Goal: Navigation & Orientation: Find specific page/section

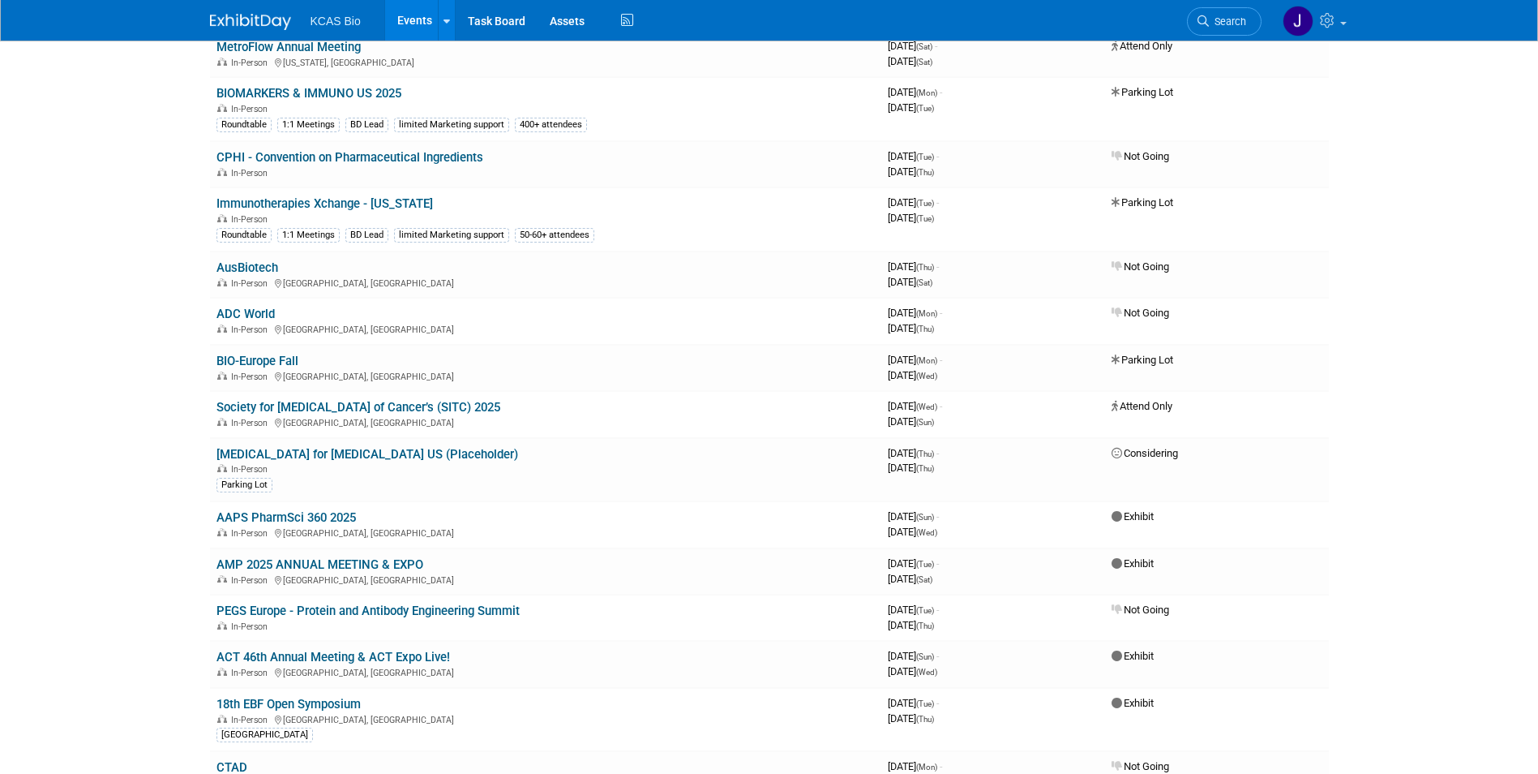
scroll to position [892, 0]
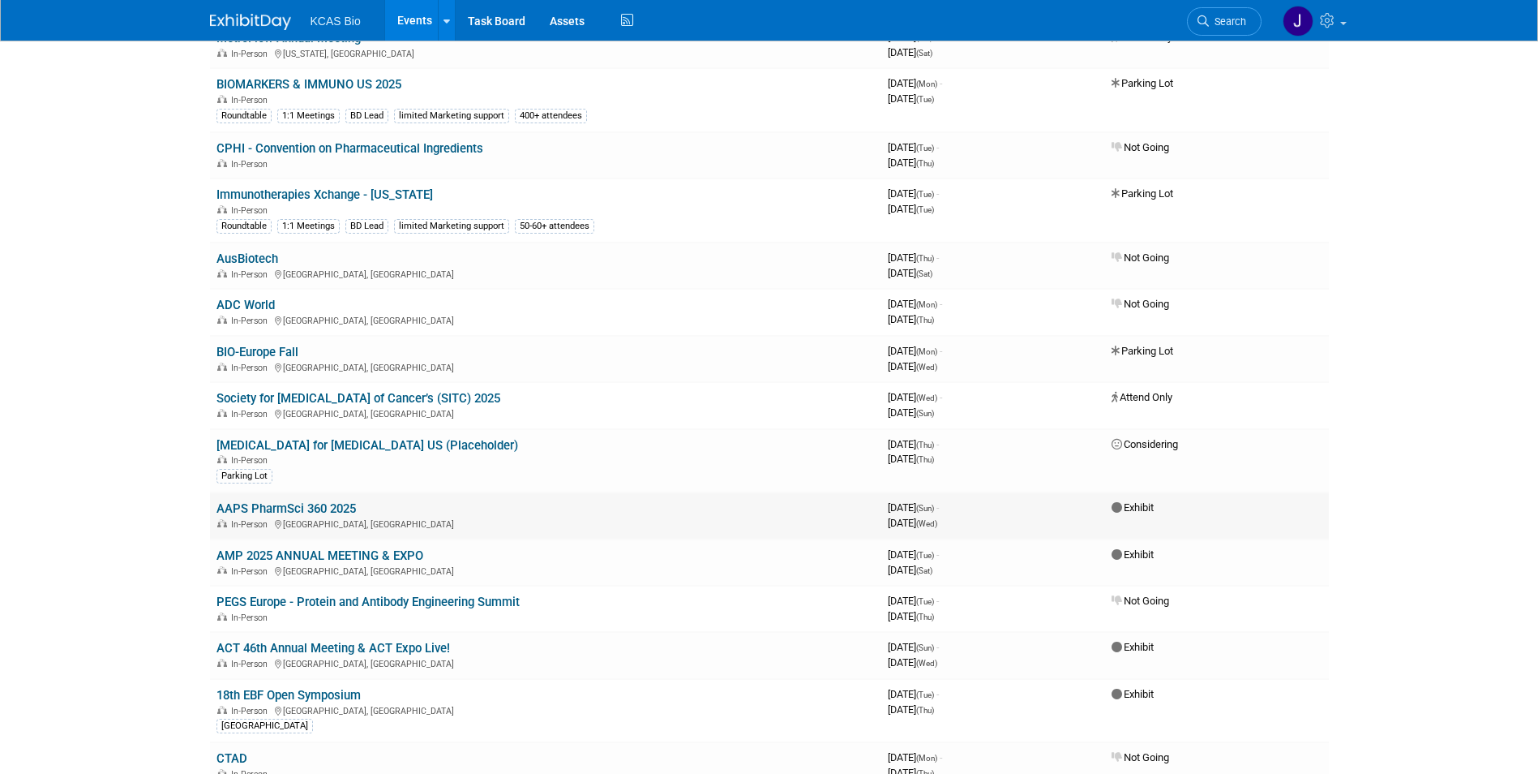
click at [289, 506] on link "AAPS PharmSci 360 2025" at bounding box center [285, 508] width 139 height 15
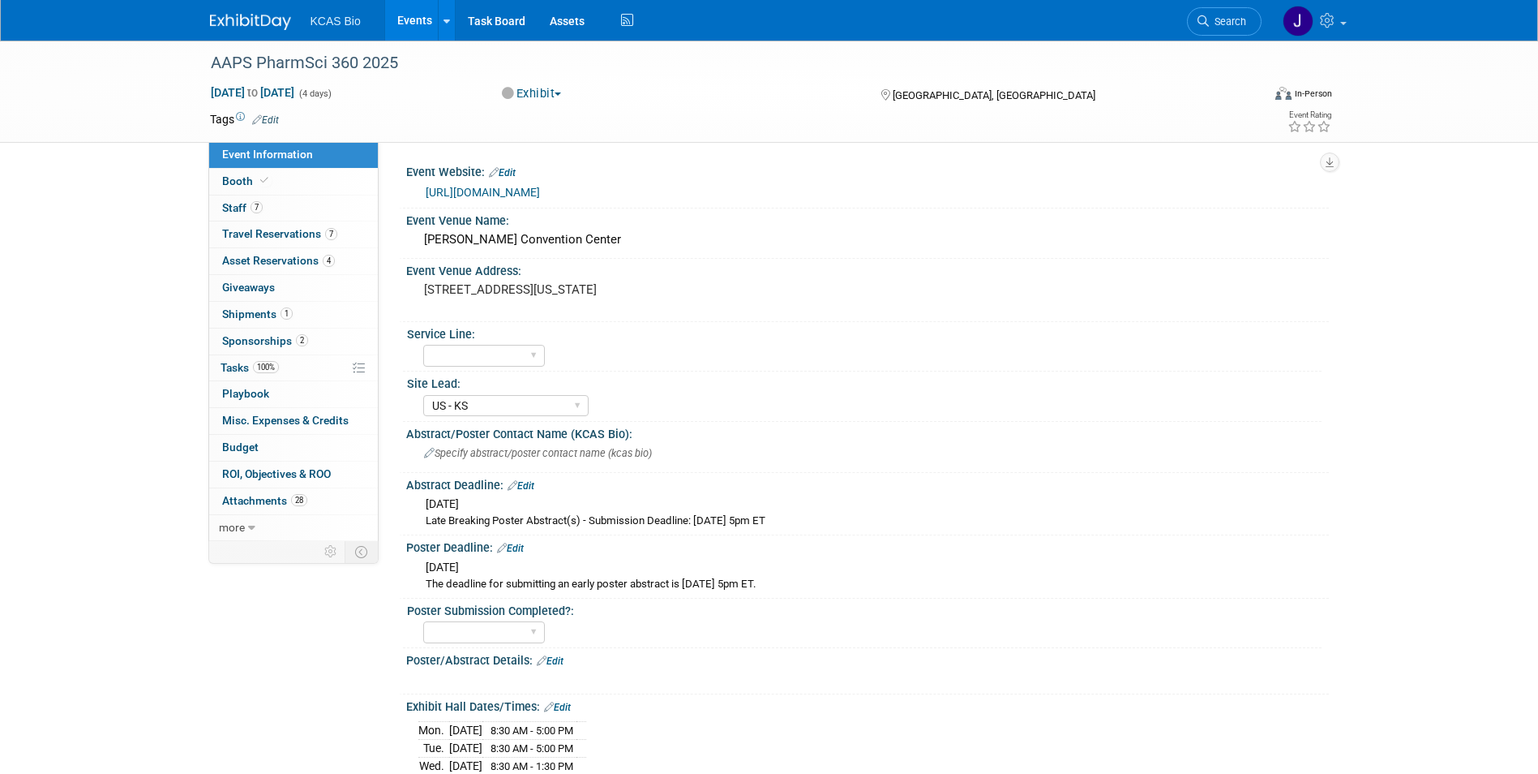
select select "US - KS"
click at [228, 207] on span "Staff 7" at bounding box center [242, 207] width 41 height 13
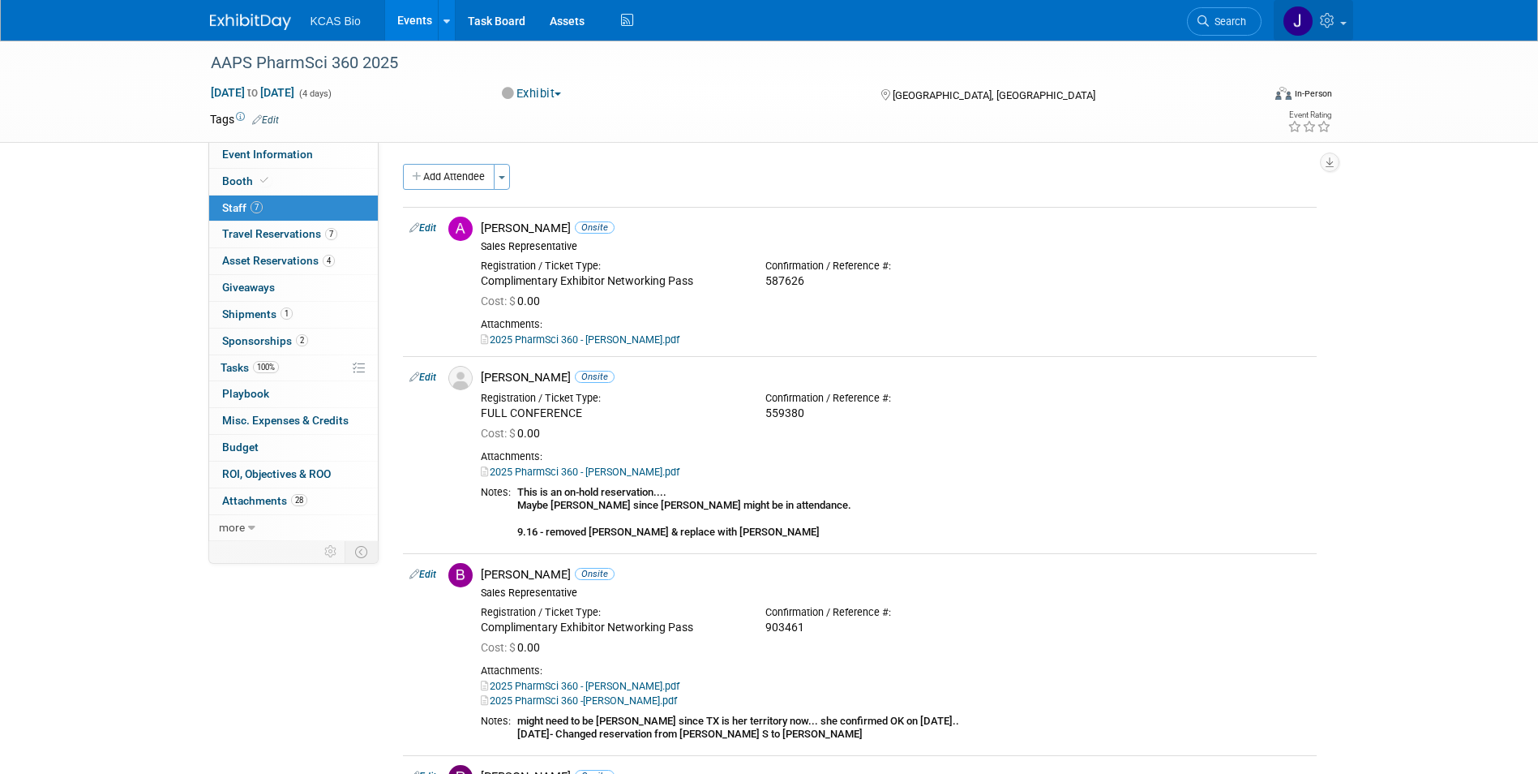
click at [1300, 16] on img at bounding box center [1298, 21] width 31 height 31
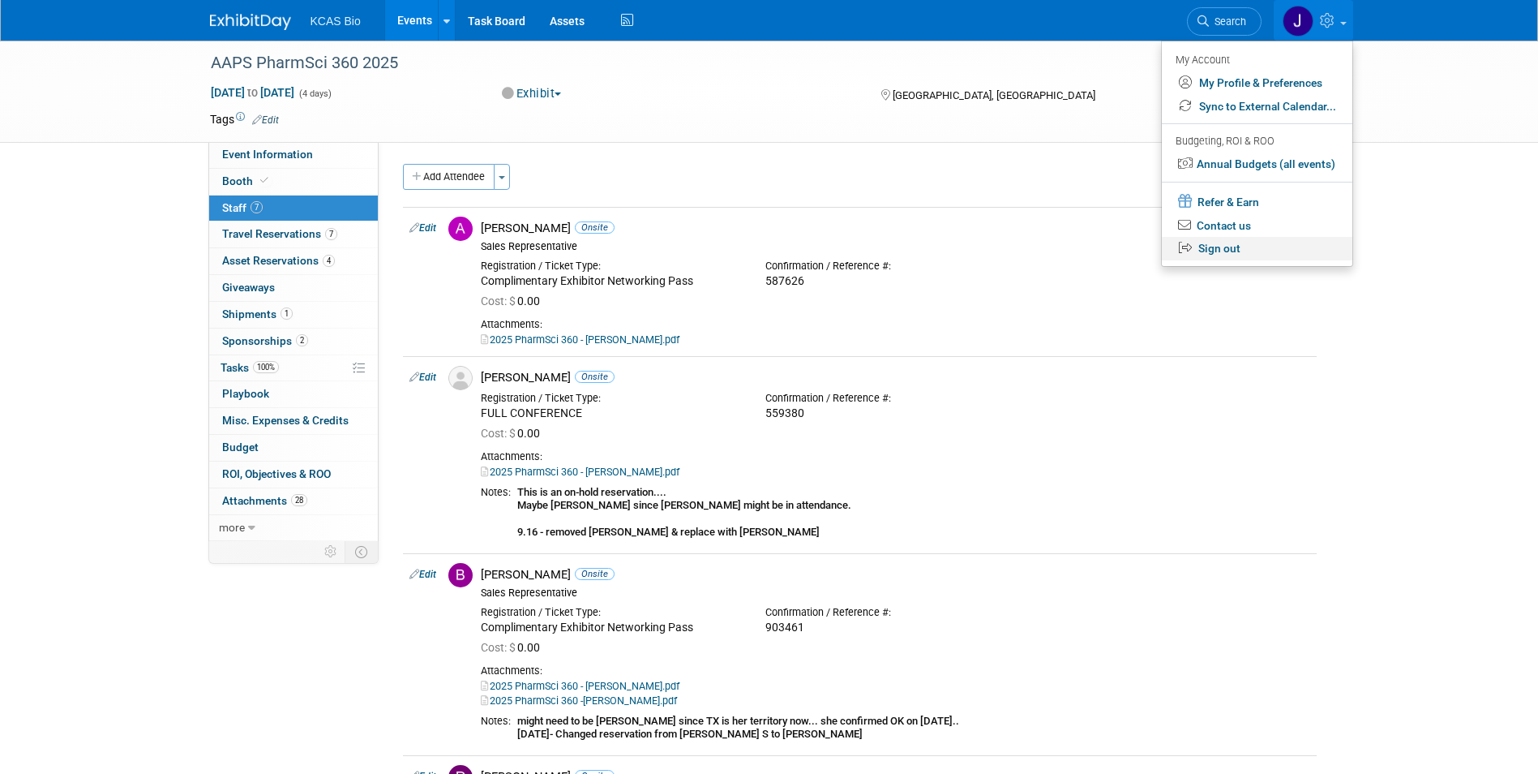
click at [1236, 246] on link "Sign out" at bounding box center [1257, 249] width 191 height 24
